Goal: Task Accomplishment & Management: Use online tool/utility

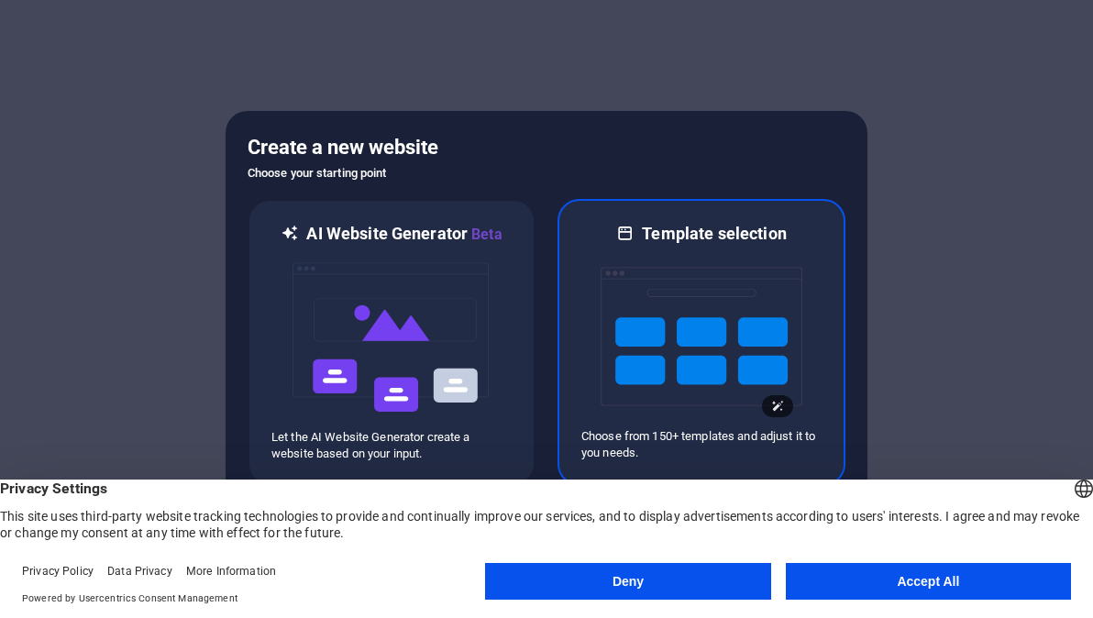
click at [662, 373] on img at bounding box center [702, 336] width 202 height 183
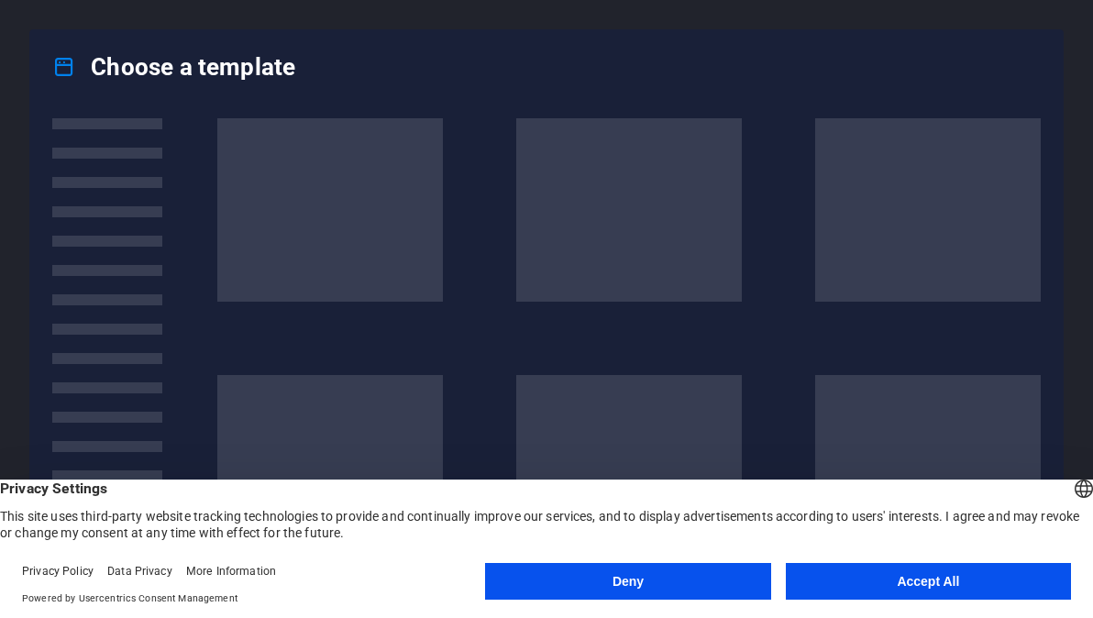
click at [851, 581] on button "Accept All" at bounding box center [928, 581] width 285 height 37
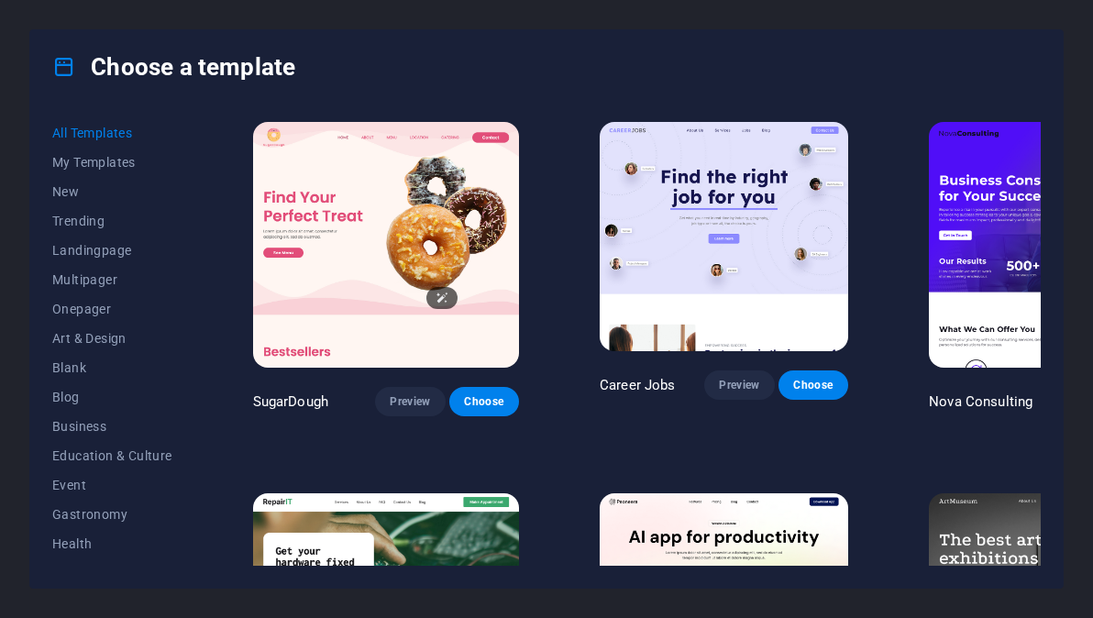
click at [440, 163] on img at bounding box center [386, 245] width 266 height 246
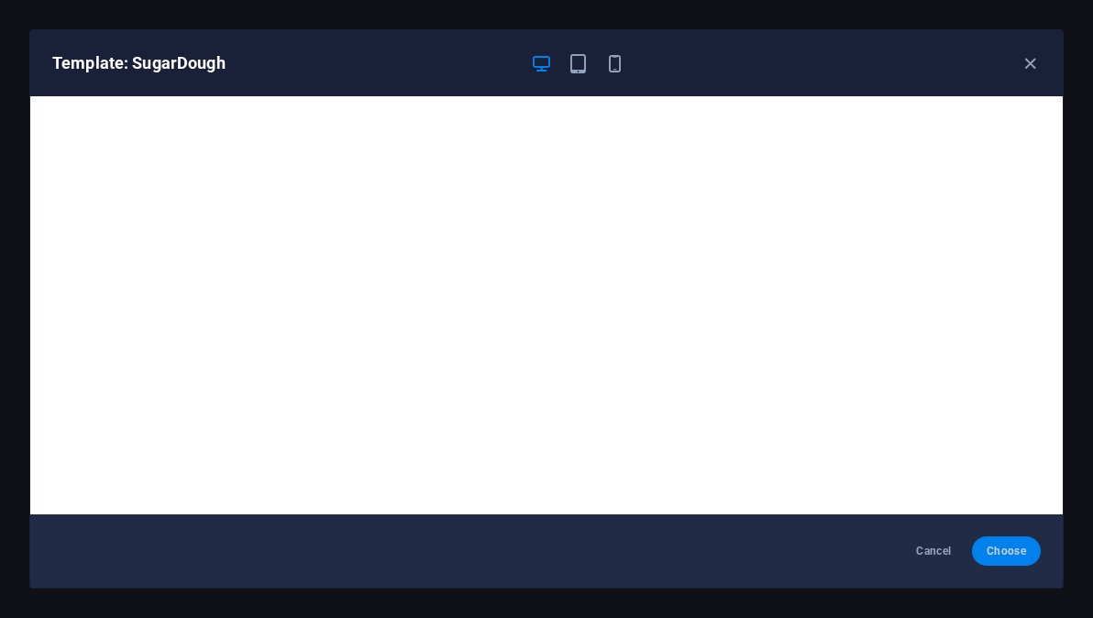
click at [996, 557] on span "Choose" at bounding box center [1006, 551] width 39 height 15
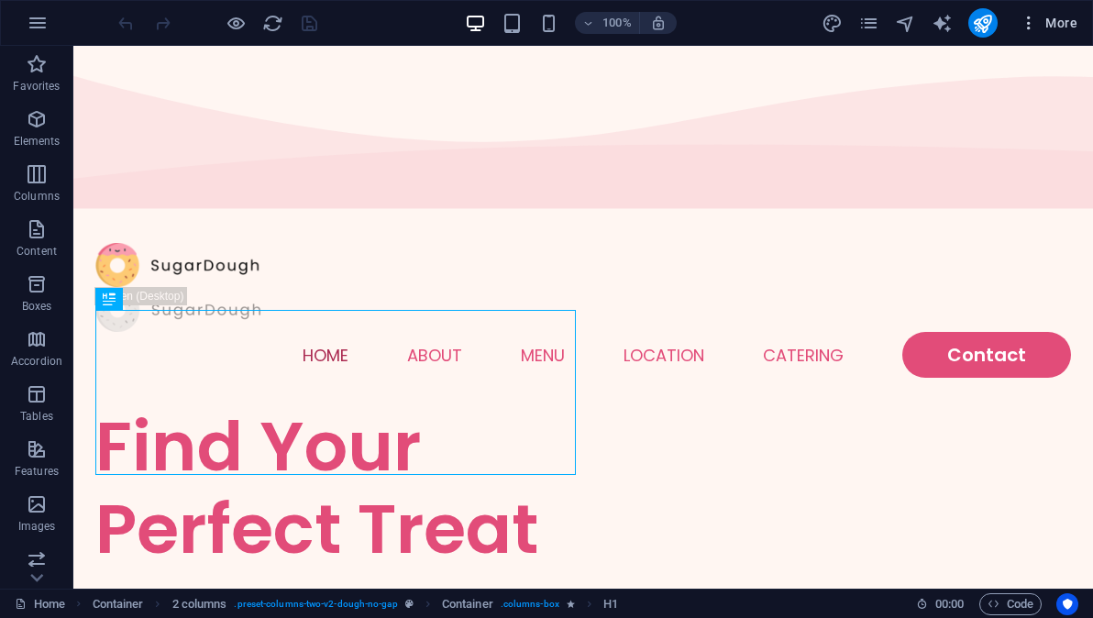
click at [1053, 32] on button "More" at bounding box center [1048, 22] width 72 height 29
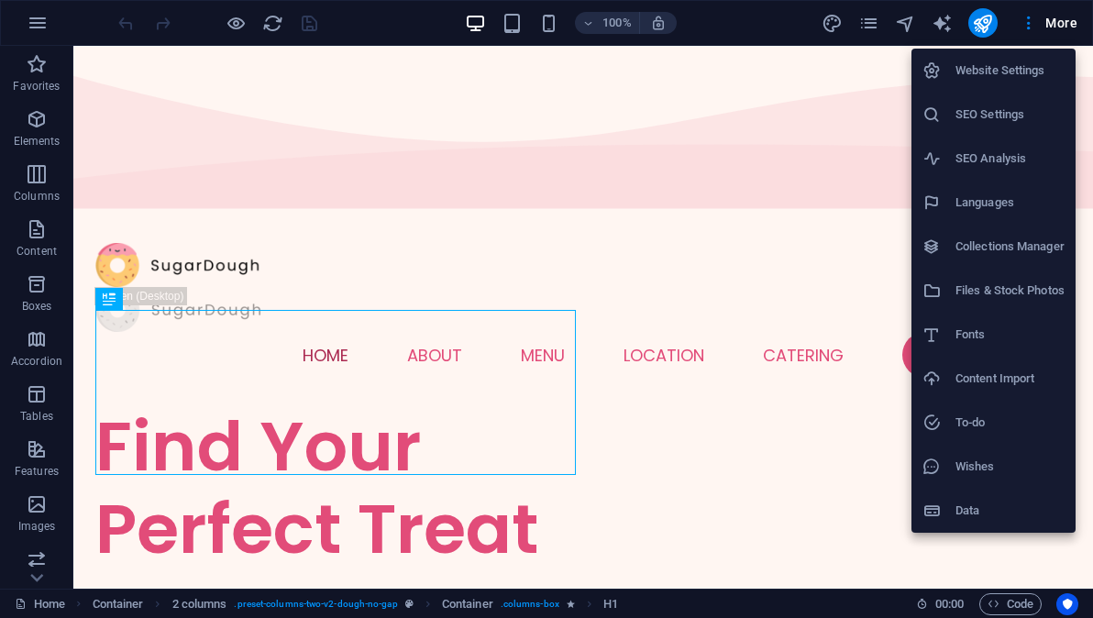
click at [972, 22] on div at bounding box center [546, 309] width 1093 height 618
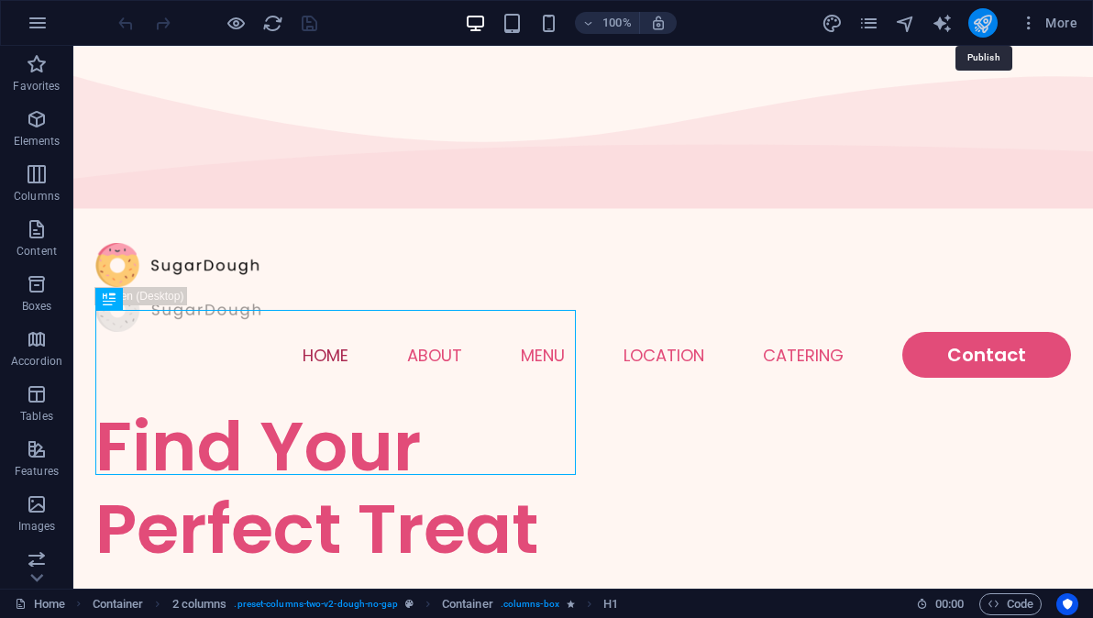
click at [983, 21] on icon "publish" at bounding box center [982, 23] width 21 height 21
